Goal: Task Accomplishment & Management: Complete application form

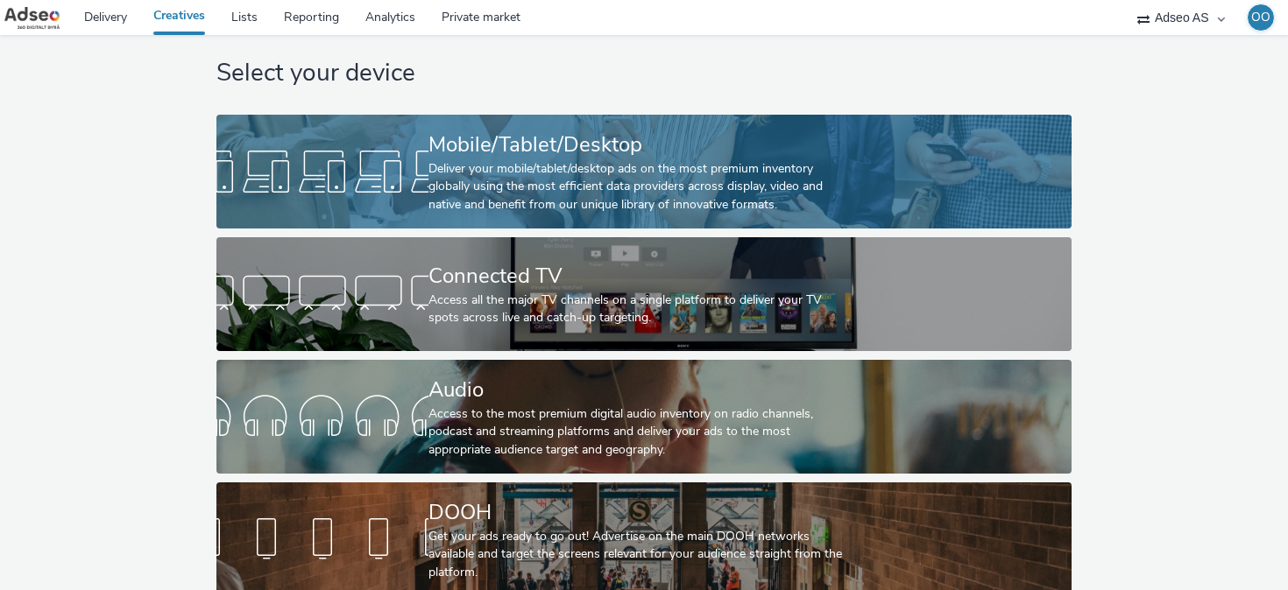
scroll to position [26, 0]
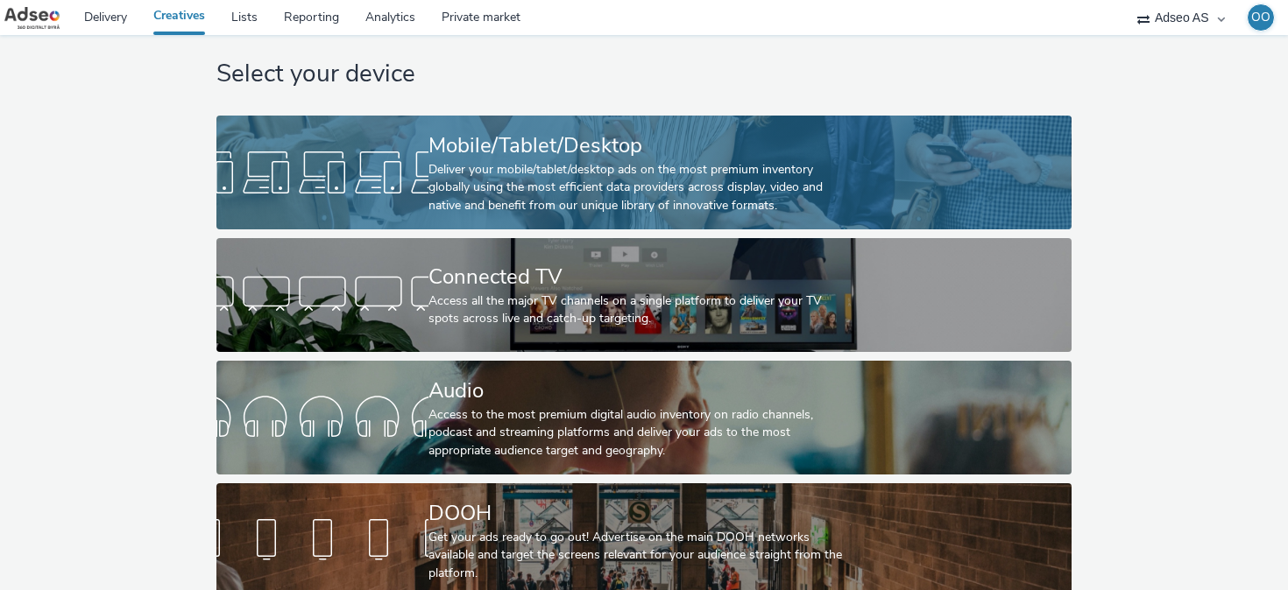
click at [348, 165] on div at bounding box center [322, 173] width 212 height 56
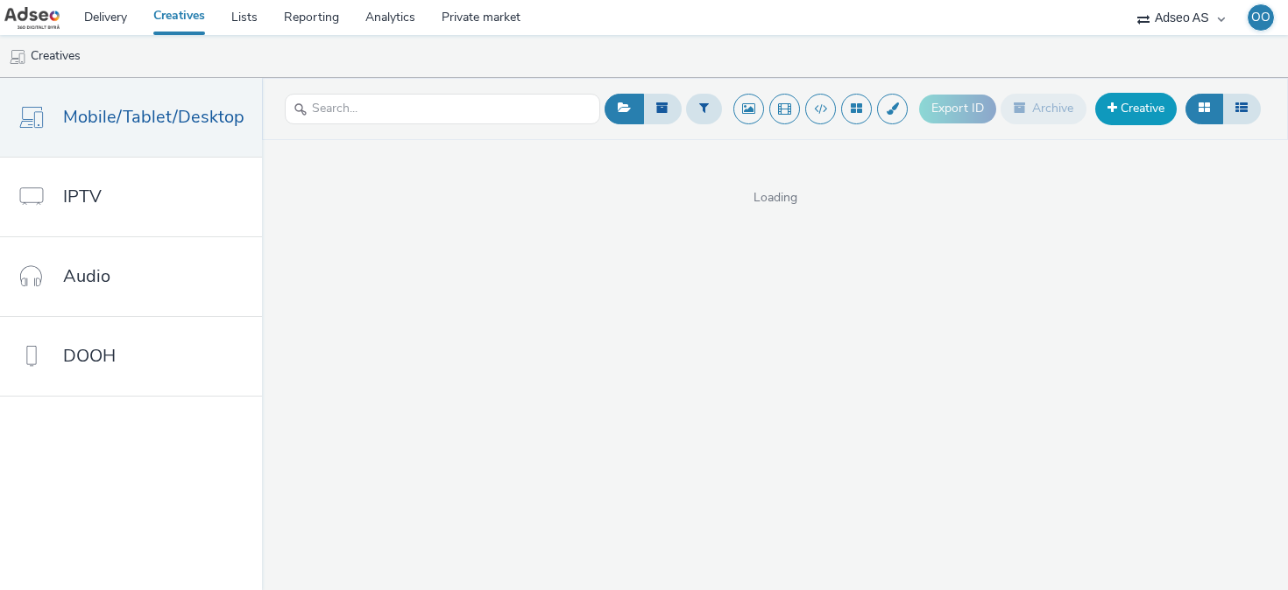
click at [1136, 114] on link "Creative" at bounding box center [1135, 109] width 81 height 32
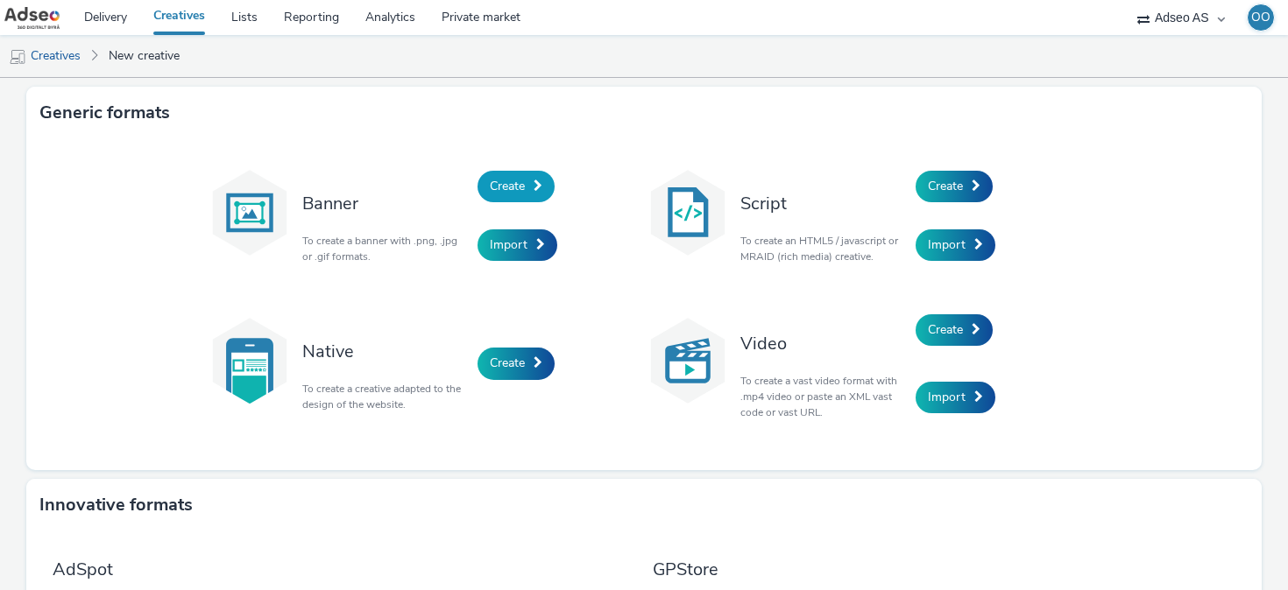
click at [521, 180] on span "Create" at bounding box center [507, 186] width 35 height 17
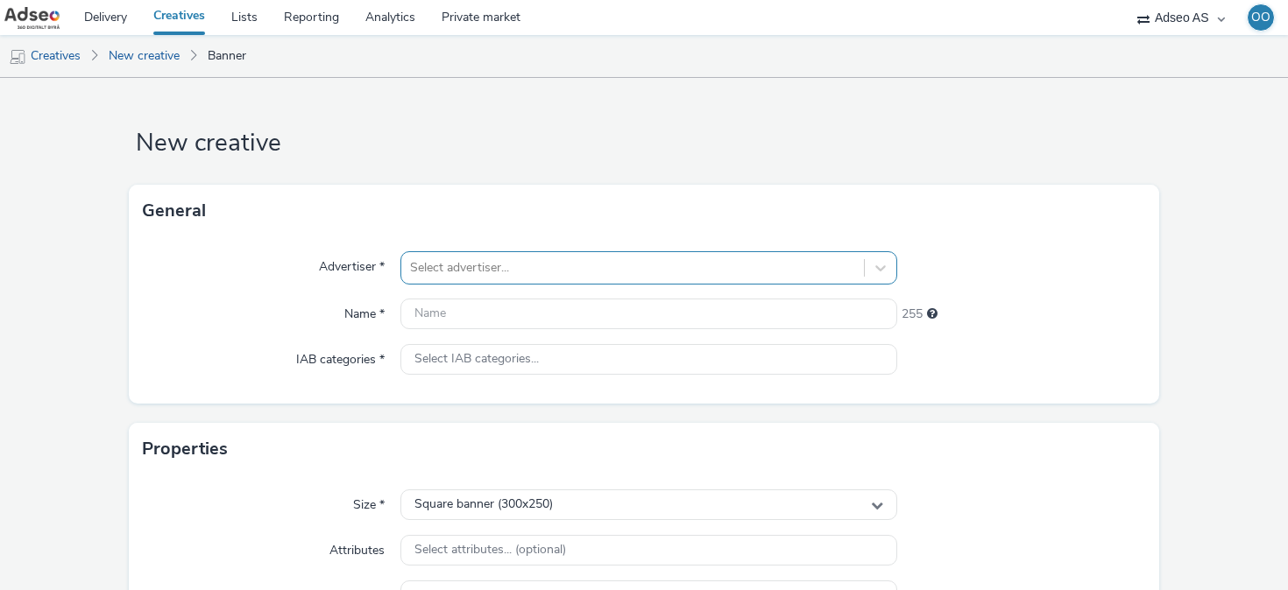
click at [499, 267] on div at bounding box center [632, 268] width 445 height 21
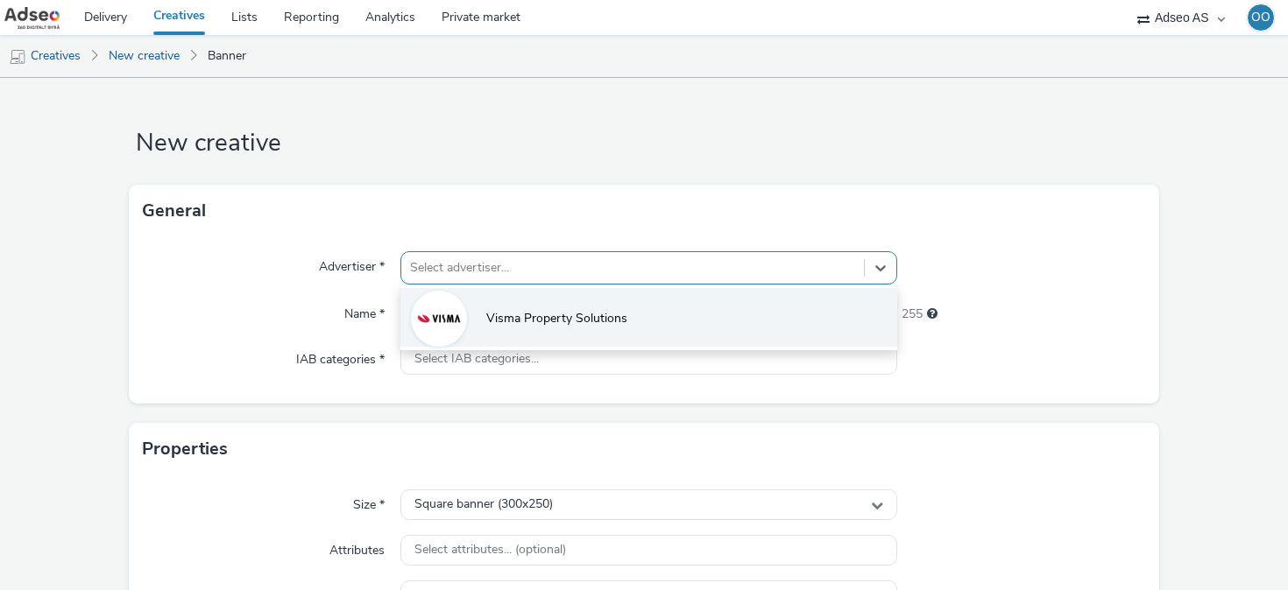
click at [514, 316] on span "Visma Property Solutions" at bounding box center [556, 319] width 141 height 18
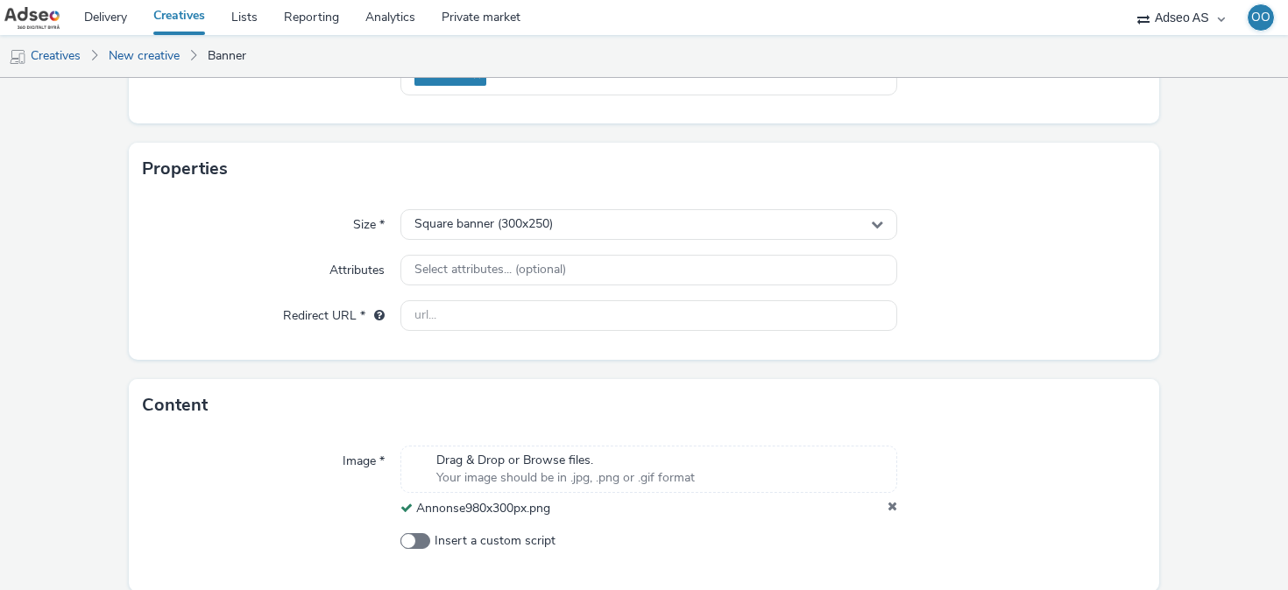
scroll to position [304, 0]
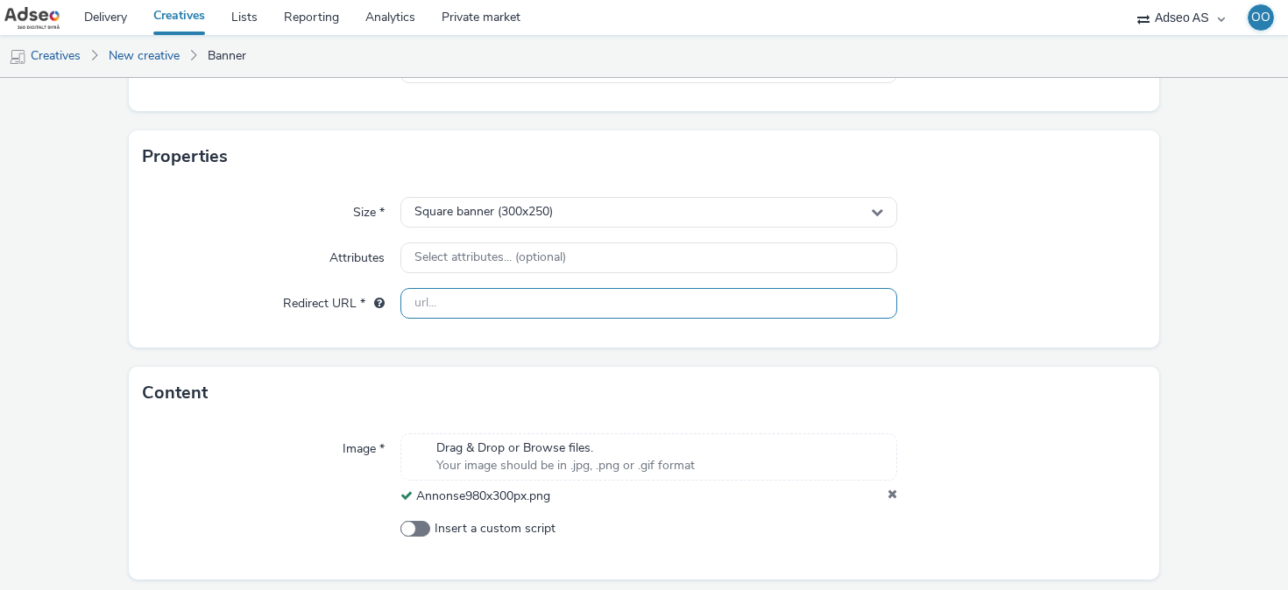
click at [448, 306] on input "text" at bounding box center [648, 303] width 497 height 31
paste input "[URL][DOMAIN_NAME]"
type input "[URL][DOMAIN_NAME]"
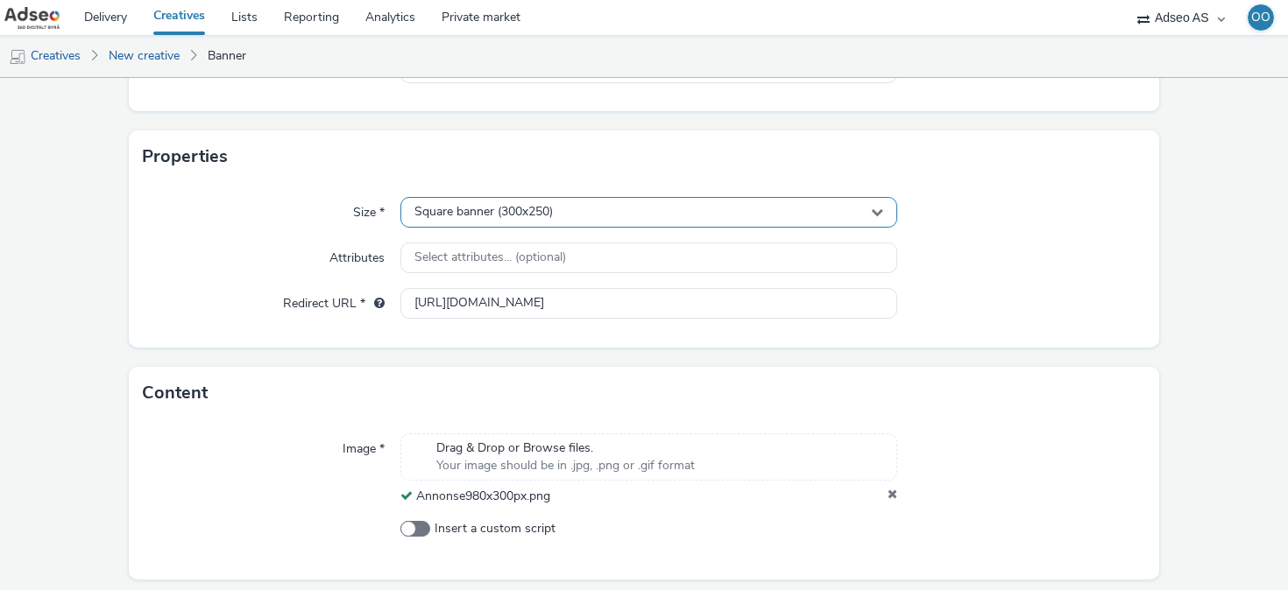
click at [505, 208] on span "Square banner (300x250)" at bounding box center [483, 212] width 138 height 15
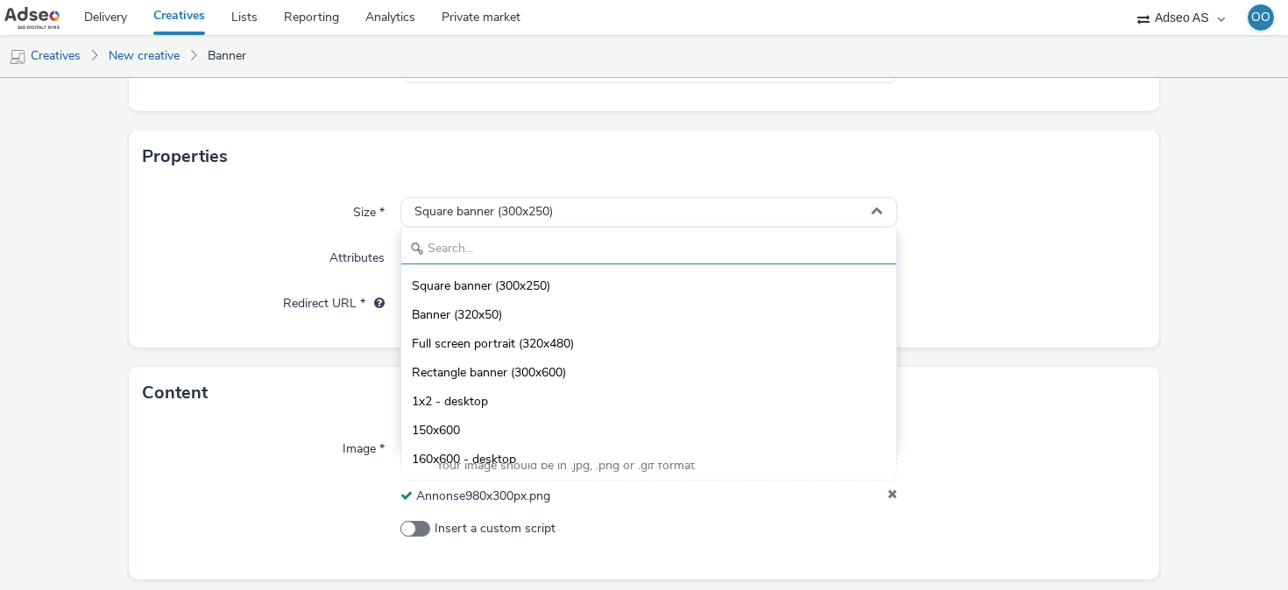
click at [524, 246] on input "text" at bounding box center [648, 249] width 495 height 31
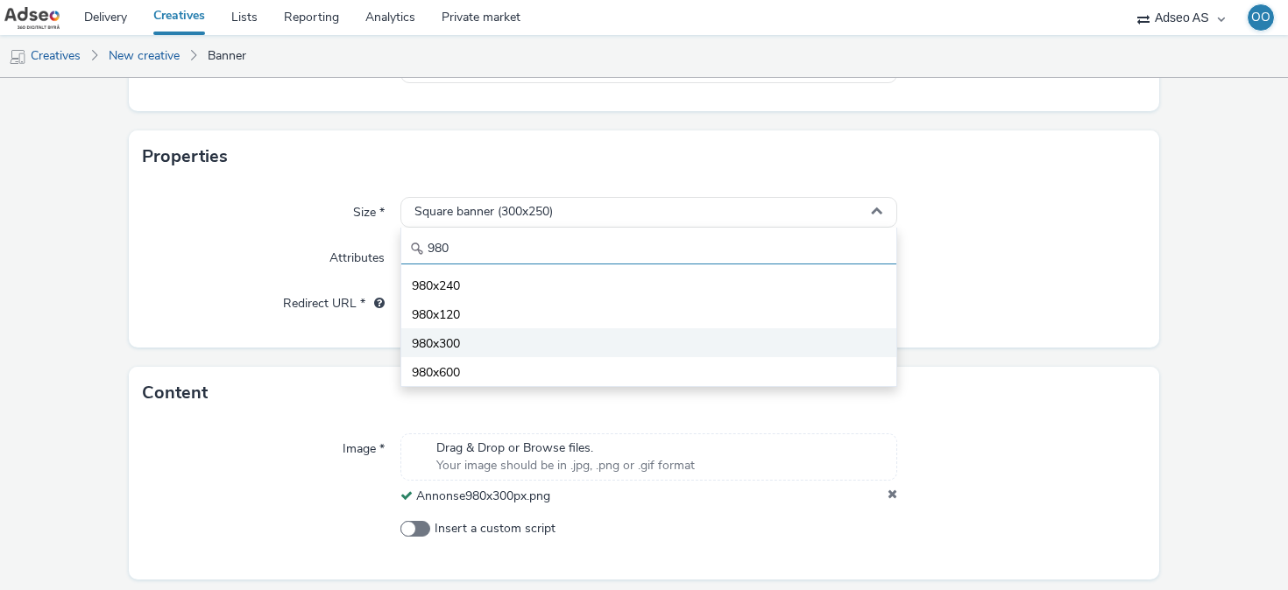
type input "980"
click at [512, 339] on li "980x300" at bounding box center [648, 342] width 495 height 29
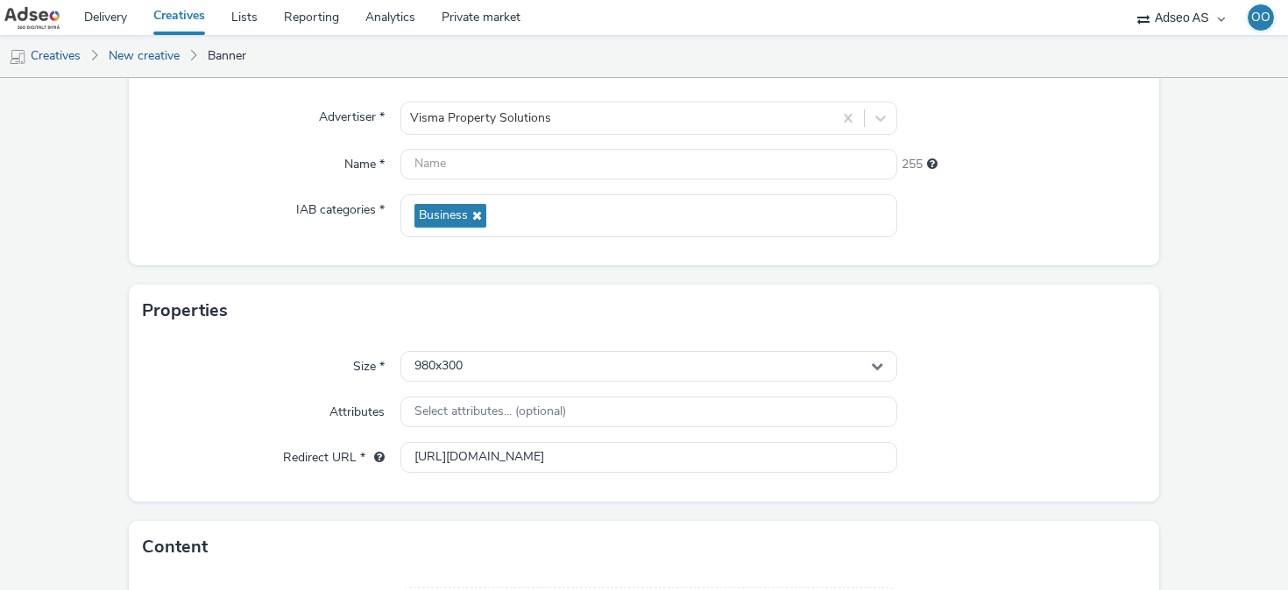
scroll to position [146, 0]
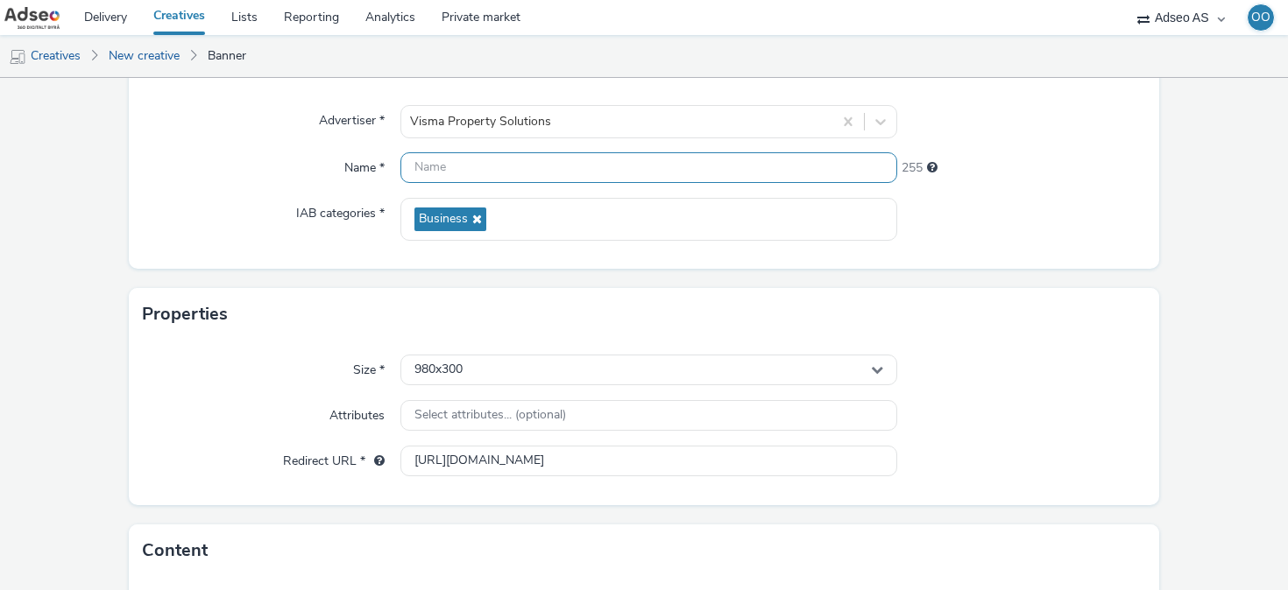
click at [440, 161] on input "text" at bounding box center [648, 167] width 497 height 31
type input "980x300 - generic"
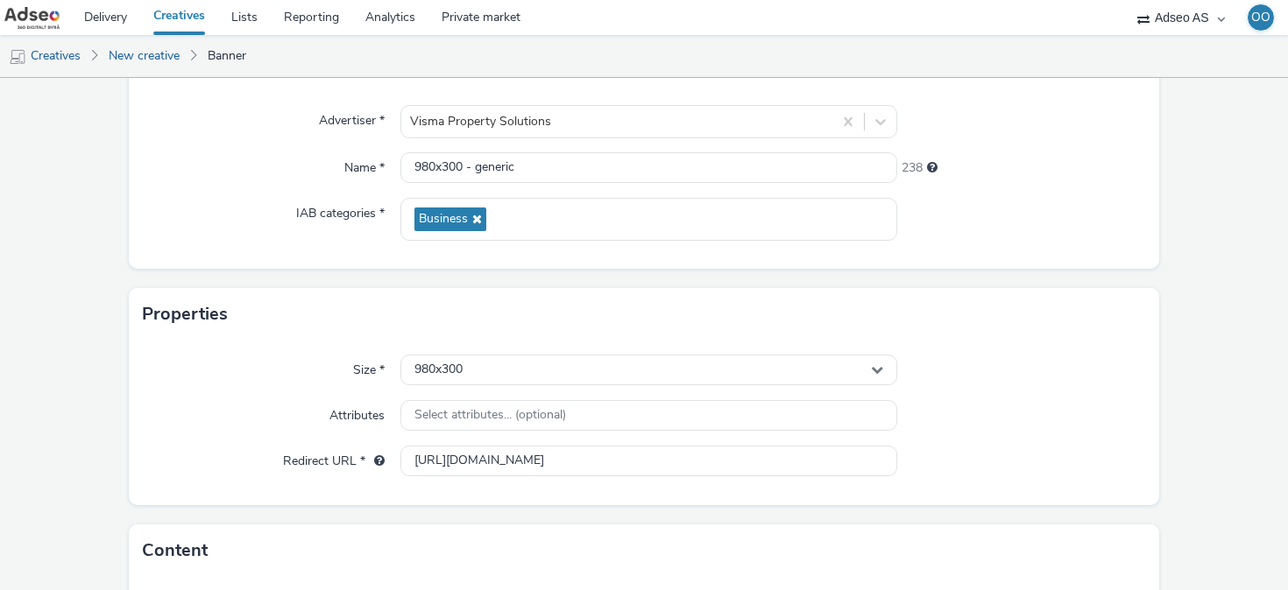
click at [317, 330] on div "Properties" at bounding box center [644, 314] width 1030 height 53
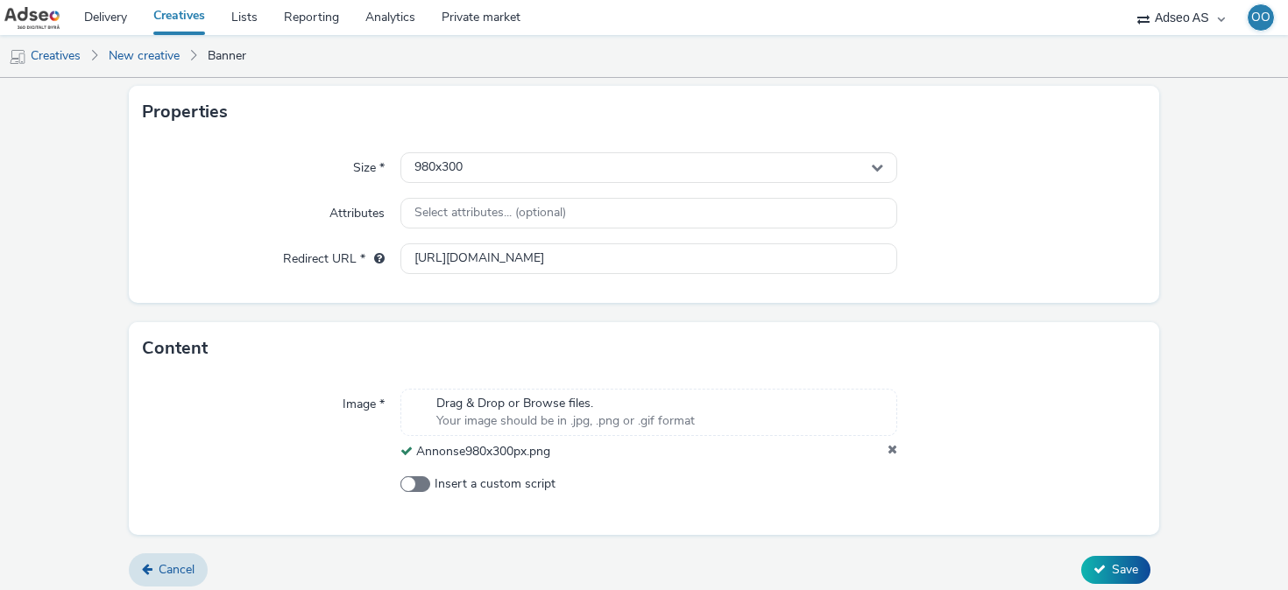
scroll to position [351, 0]
click at [1112, 566] on span "Save" at bounding box center [1125, 567] width 26 height 17
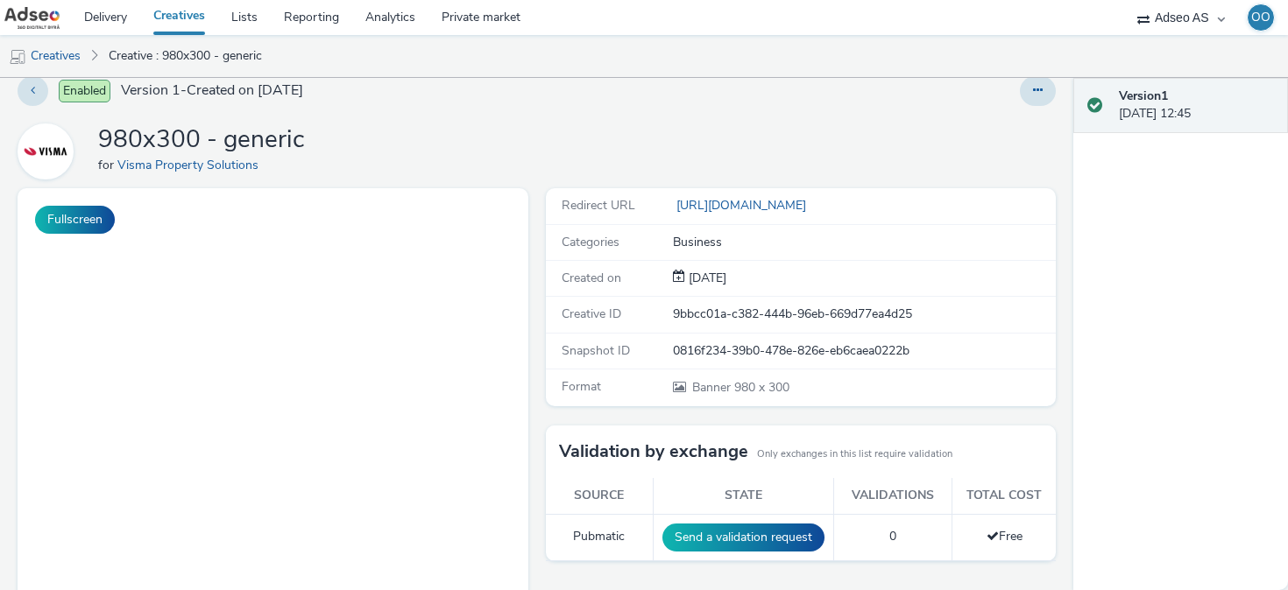
scroll to position [18, 0]
click at [60, 56] on link "Creatives" at bounding box center [44, 56] width 89 height 42
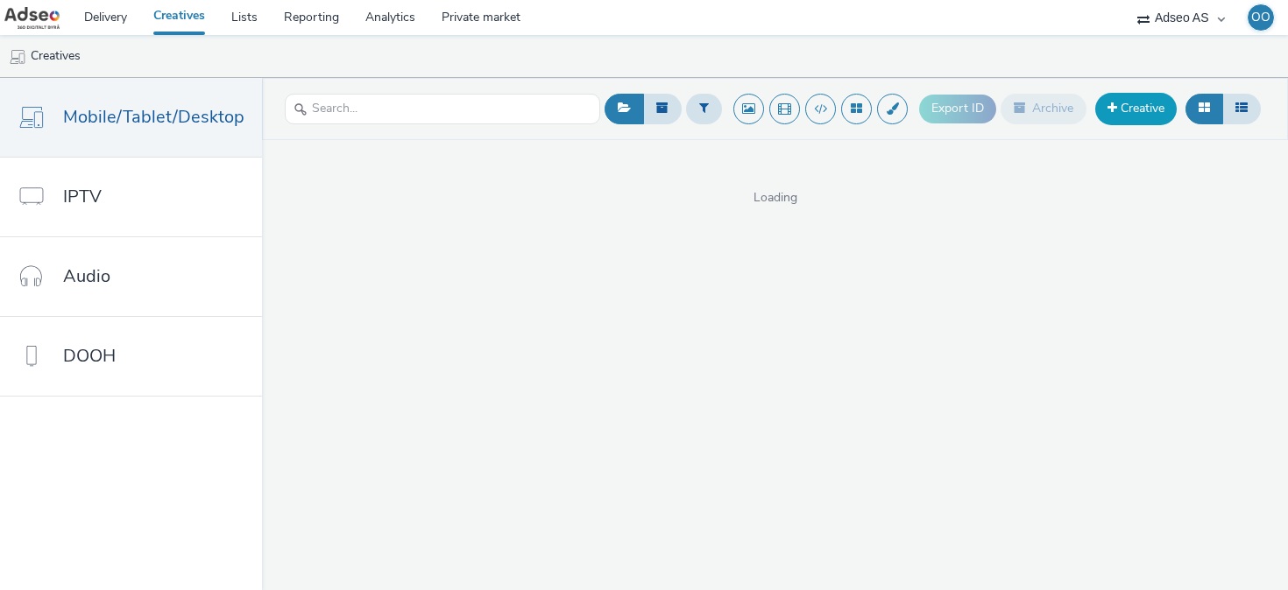
click at [1141, 115] on link "Creative" at bounding box center [1135, 109] width 81 height 32
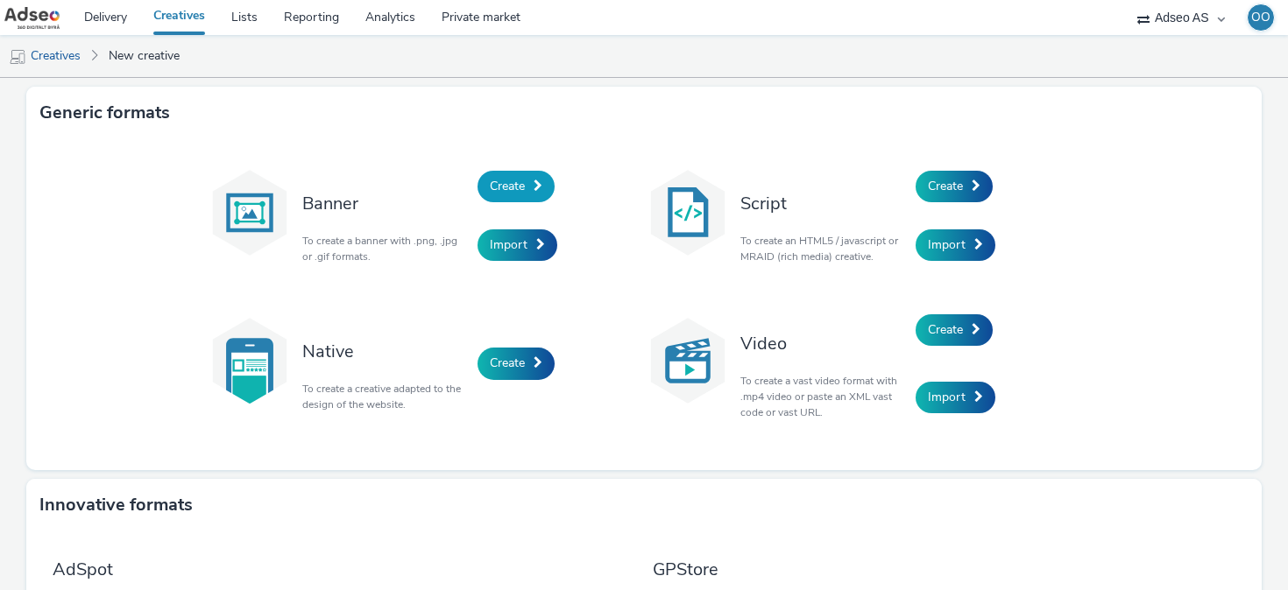
click at [525, 187] on span "Create" at bounding box center [507, 186] width 35 height 17
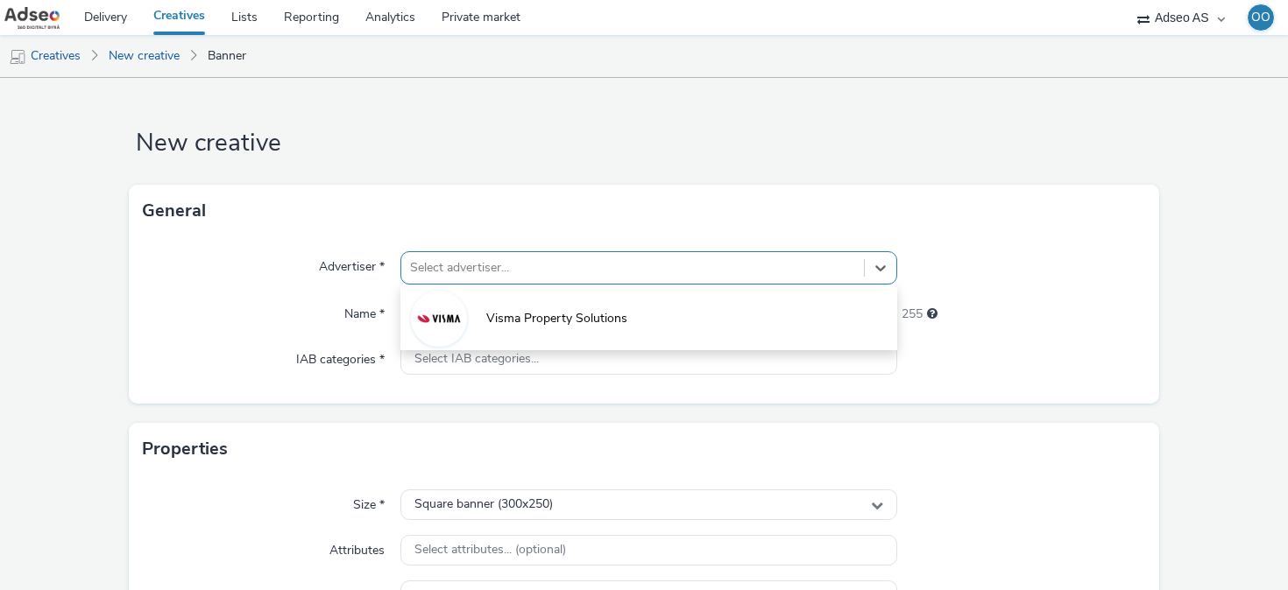
click at [453, 271] on div at bounding box center [632, 268] width 445 height 21
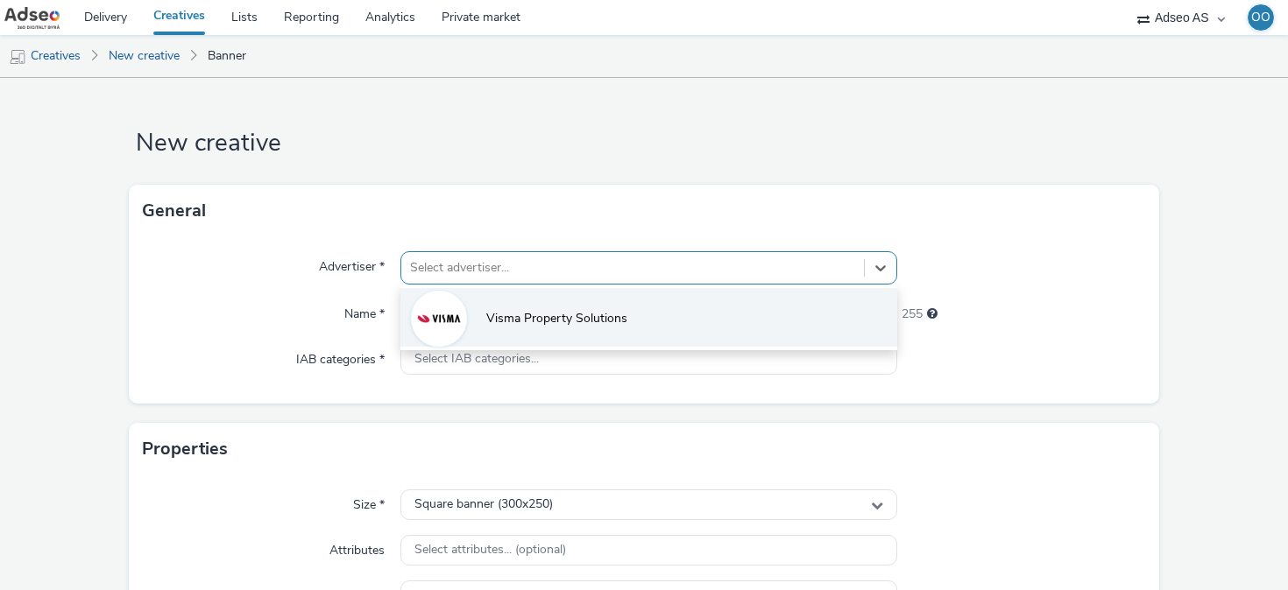
click at [486, 314] on span "Visma Property Solutions" at bounding box center [556, 319] width 141 height 18
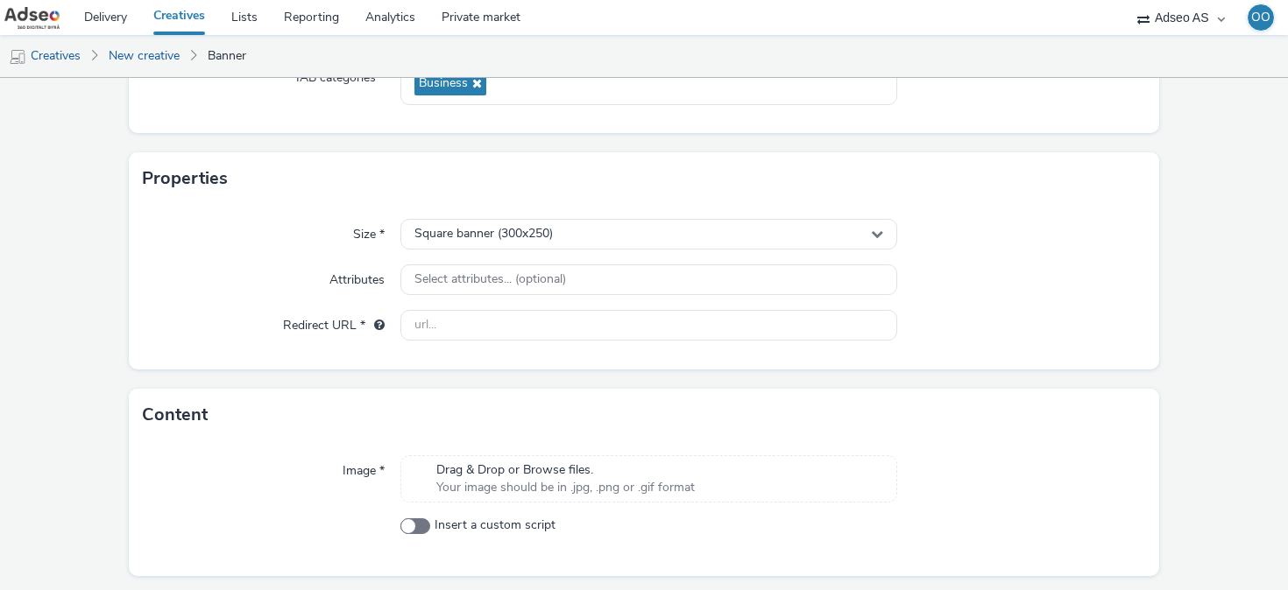
scroll to position [286, 0]
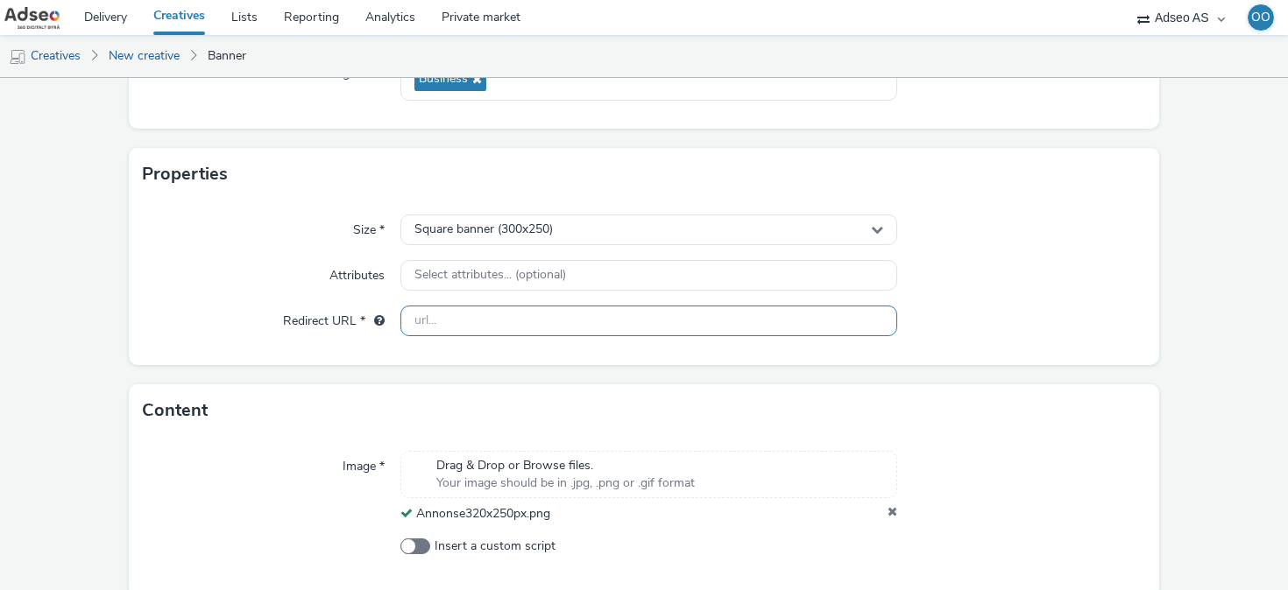
click at [472, 328] on input "text" at bounding box center [648, 321] width 497 height 31
paste input "[URL][DOMAIN_NAME]"
type input "[URL][DOMAIN_NAME]"
click at [382, 362] on div "Size * Square banner (300x250) Attributes Select attributes... (optional) Redir…" at bounding box center [644, 283] width 1030 height 165
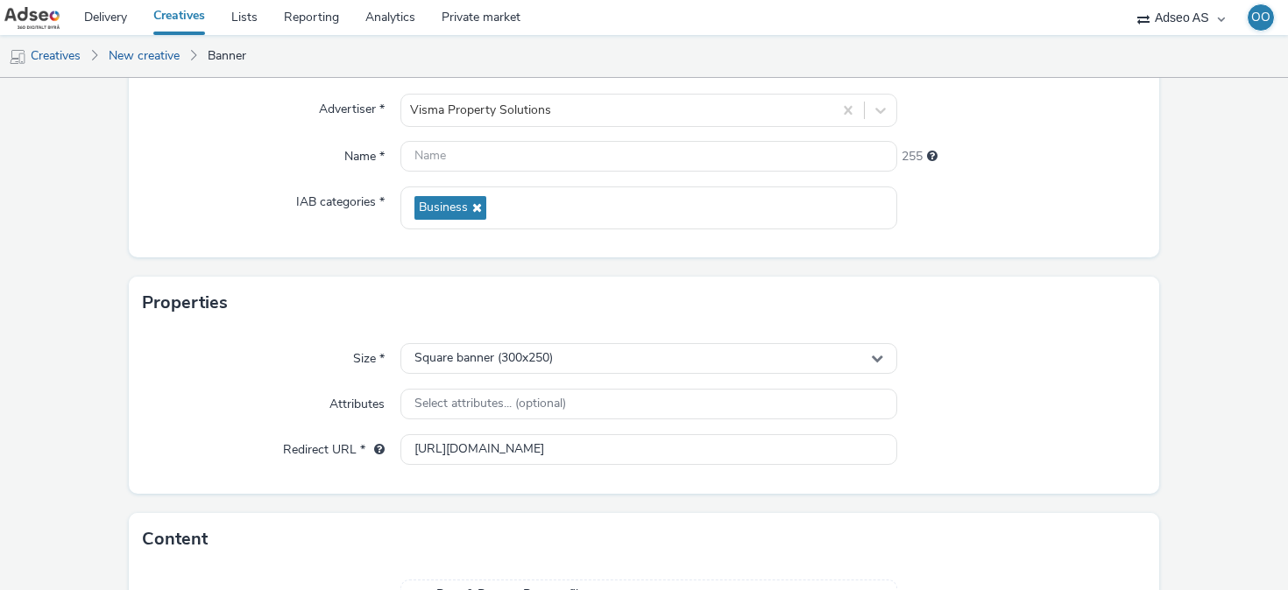
scroll to position [154, 0]
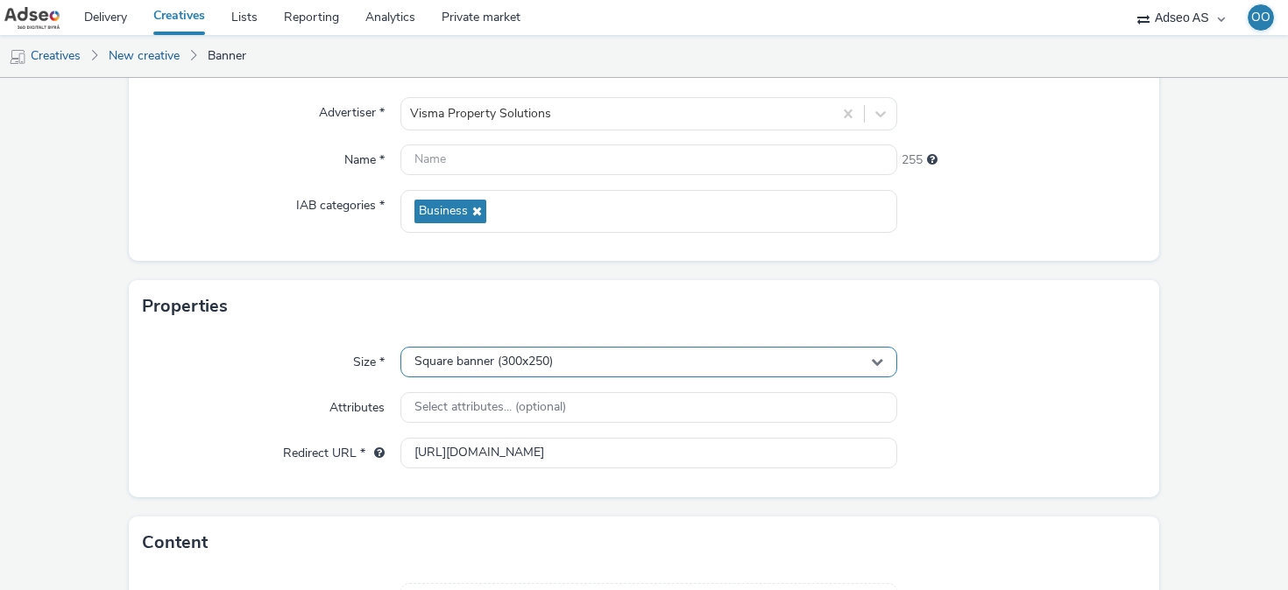
click at [483, 351] on div "Square banner (300x250)" at bounding box center [648, 362] width 497 height 31
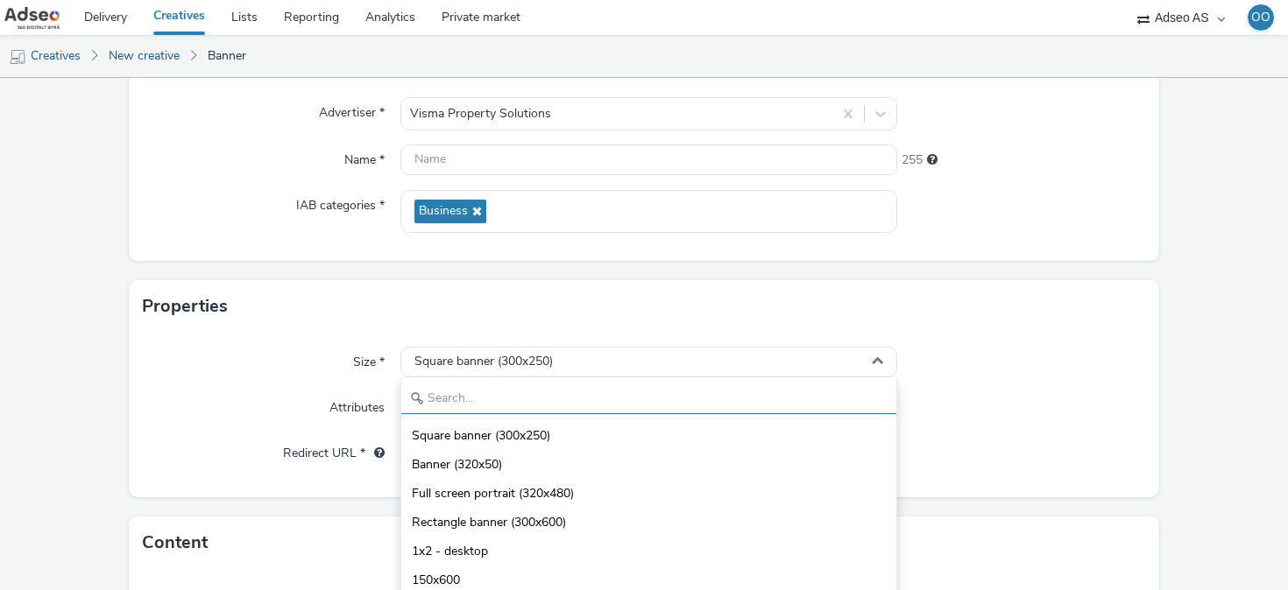
click at [496, 398] on input "text" at bounding box center [648, 399] width 495 height 31
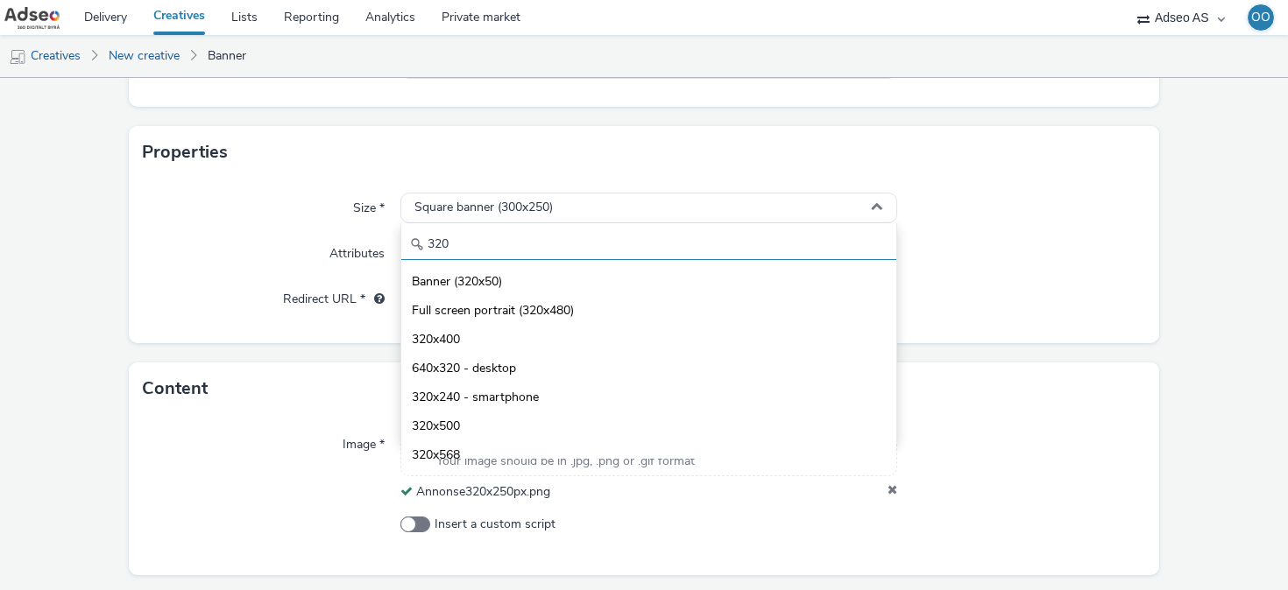
scroll to position [358, 0]
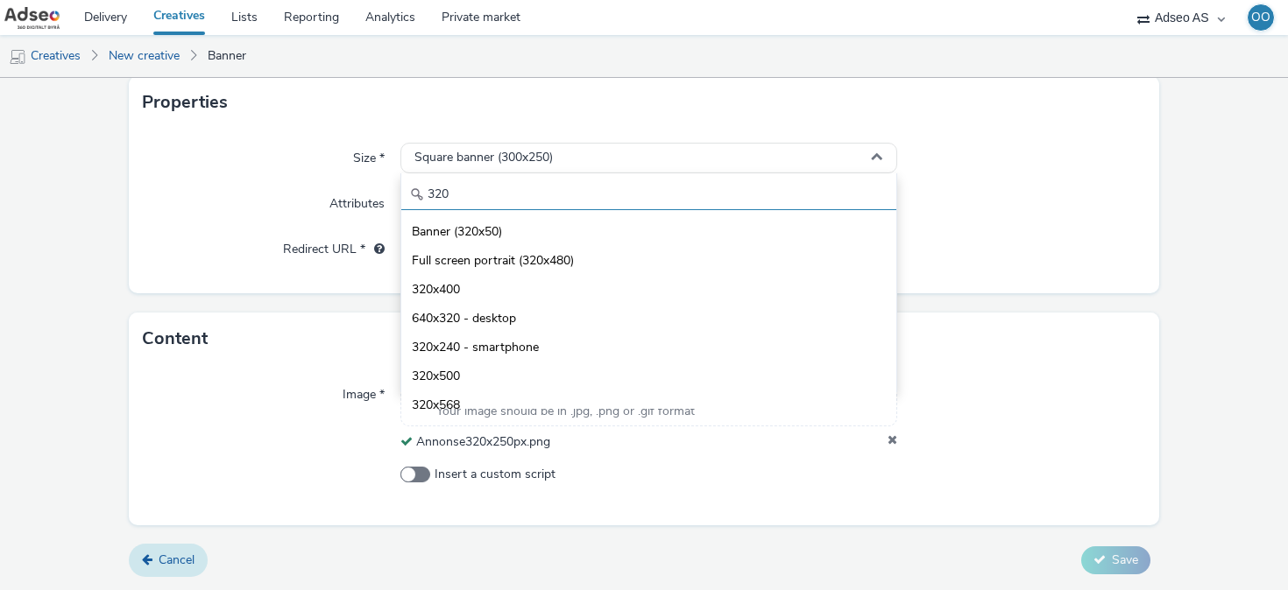
type input "320"
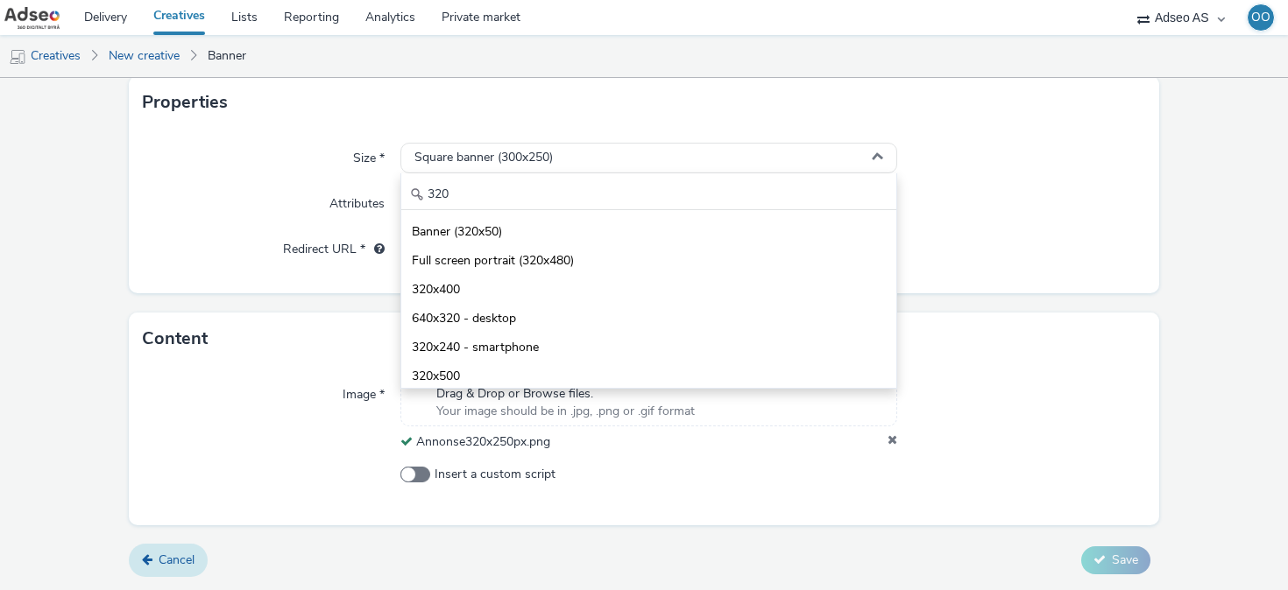
click at [176, 547] on link "Cancel" at bounding box center [168, 560] width 79 height 33
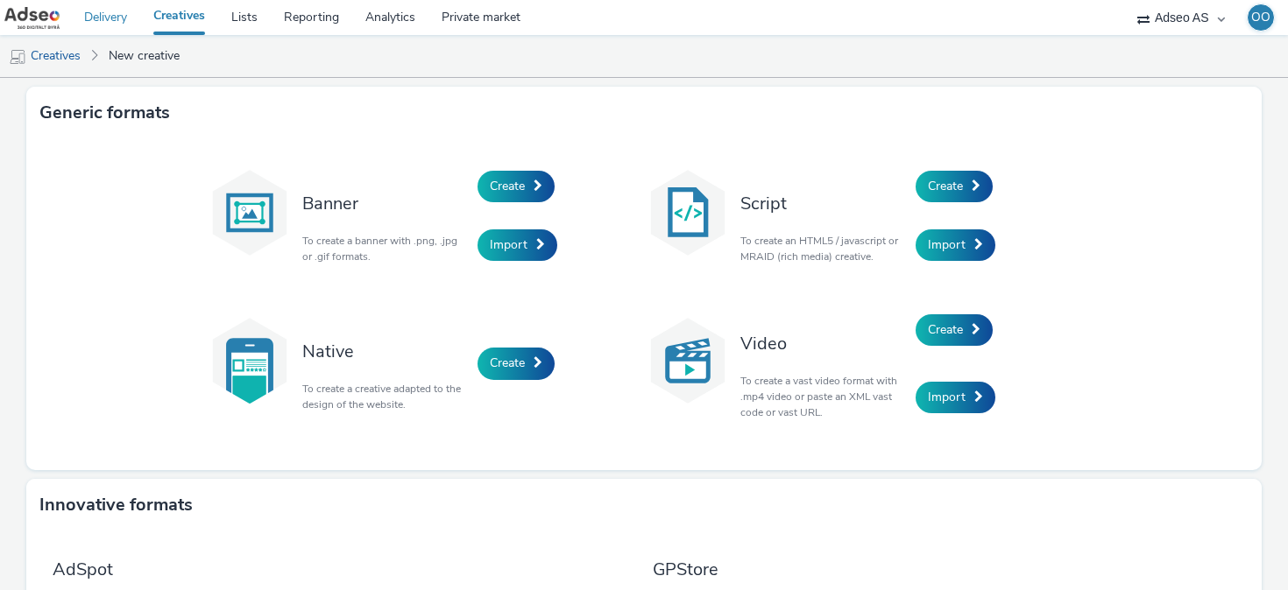
click at [111, 17] on link "Delivery" at bounding box center [105, 17] width 69 height 35
